Goal: Task Accomplishment & Management: Use online tool/utility

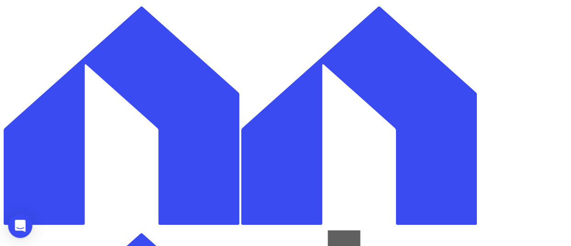
click at [18, 219] on div "Open Intercom Messenger" at bounding box center [20, 225] width 24 height 24
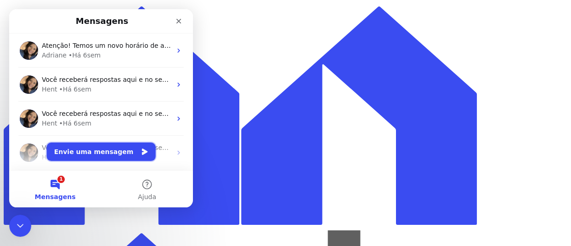
drag, startPoint x: 123, startPoint y: 148, endPoint x: 132, endPoint y: 154, distance: 9.9
click at [123, 149] on button "Envie uma mensagem" at bounding box center [101, 151] width 109 height 18
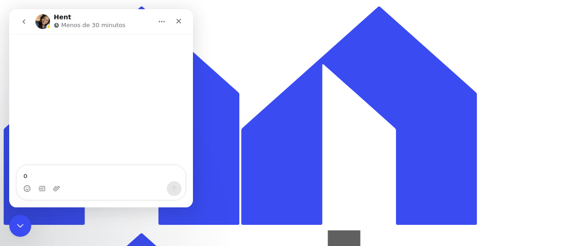
type textarea "oi"
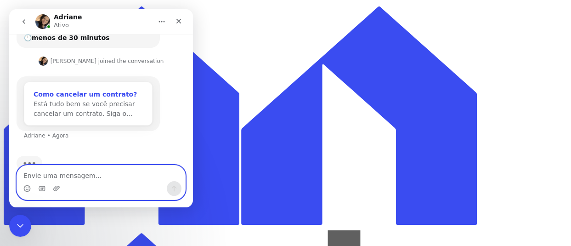
scroll to position [105, 0]
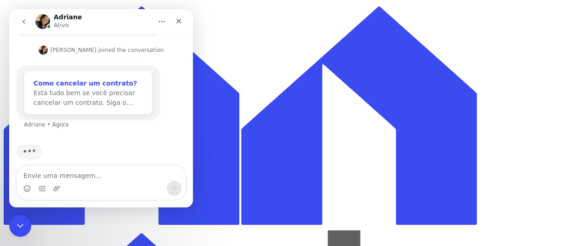
click at [79, 79] on div "Como cancelar um contrato?" at bounding box center [88, 84] width 109 height 10
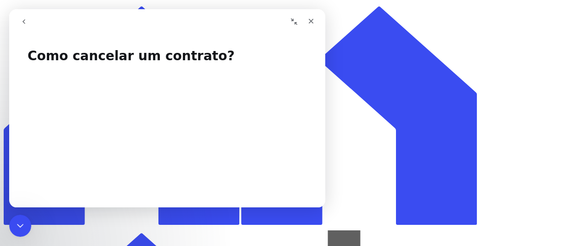
click at [295, 22] on icon "Recolher janela" at bounding box center [294, 21] width 6 height 6
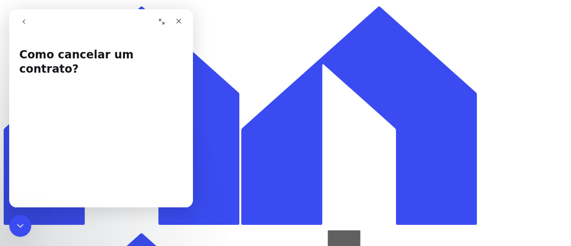
click at [157, 22] on button "Expandir janela" at bounding box center [161, 21] width 17 height 17
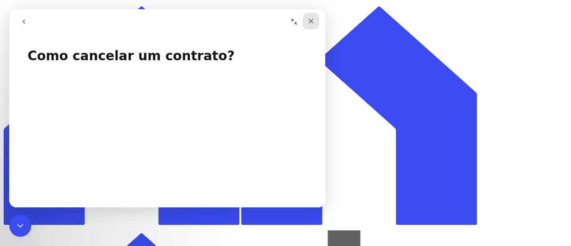
click at [312, 20] on icon "Fechar" at bounding box center [310, 20] width 7 height 7
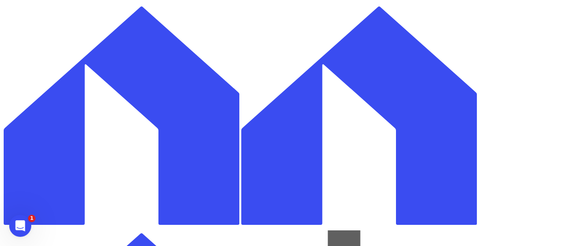
checkbox input "true"
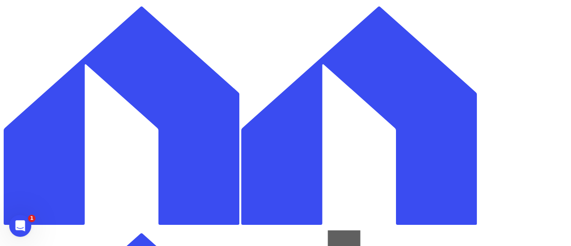
checkbox input "true"
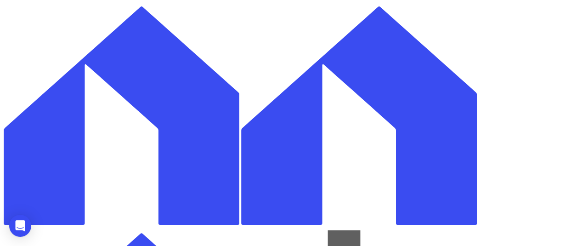
paste input "[PERSON_NAME]"
type input "[PERSON_NAME]"
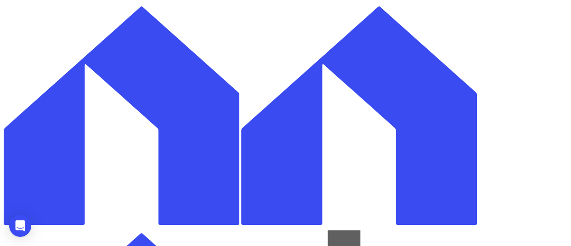
scroll to position [627, 0]
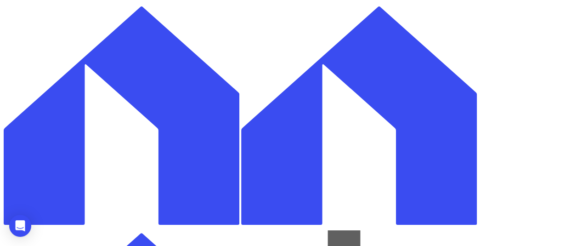
scroll to position [263, 0]
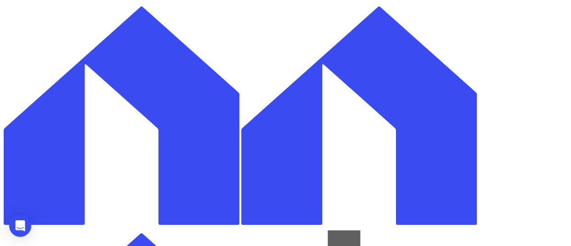
checkbox input "true"
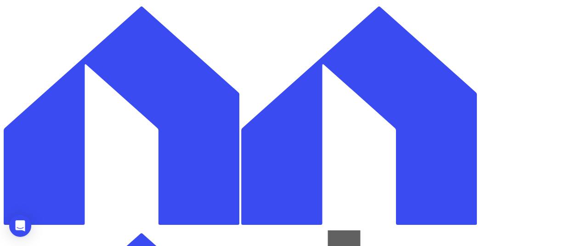
type input "[DATE]"
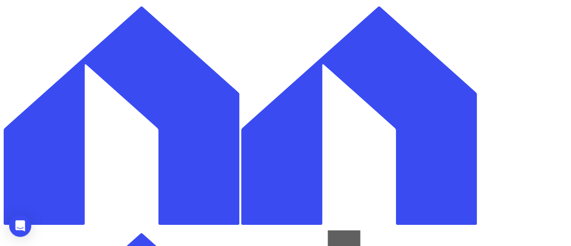
scroll to position [155, 0]
drag, startPoint x: 137, startPoint y: 84, endPoint x: 146, endPoint y: 86, distance: 8.5
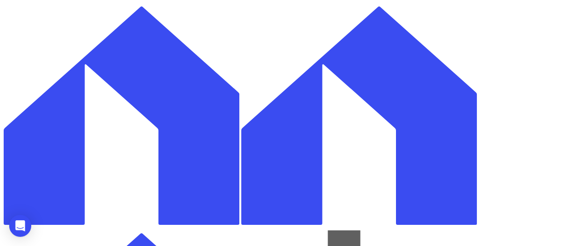
checkbox input "true"
